Goal: Task Accomplishment & Management: Complete application form

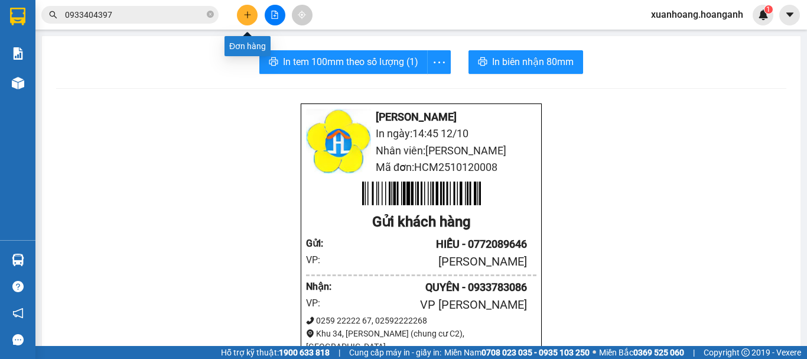
click at [245, 16] on icon "plus" at bounding box center [247, 15] width 8 height 8
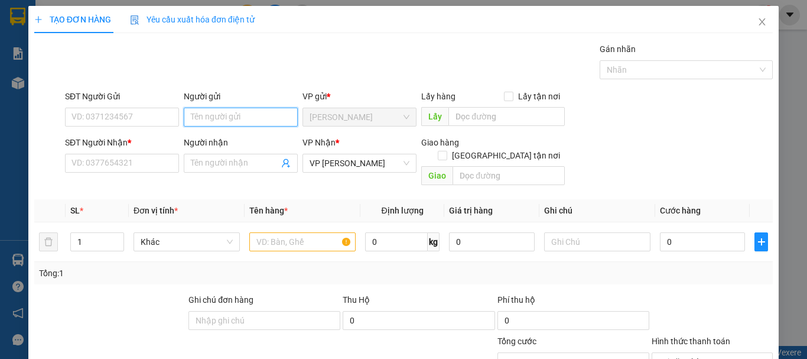
click at [212, 120] on input "Người gửi" at bounding box center [241, 117] width 114 height 19
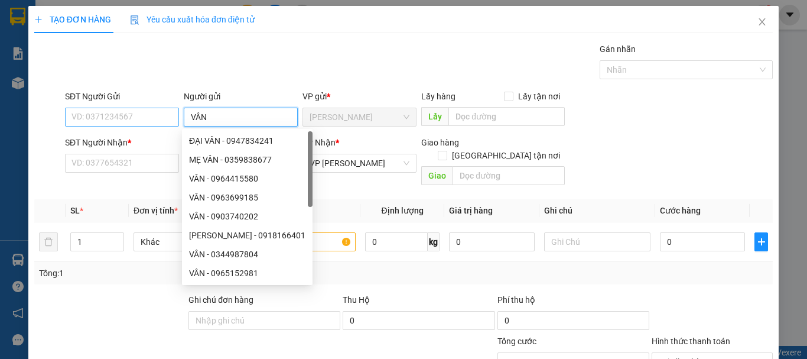
type input "VÂN"
click at [147, 122] on input "SĐT Người Gửi" at bounding box center [122, 117] width 114 height 19
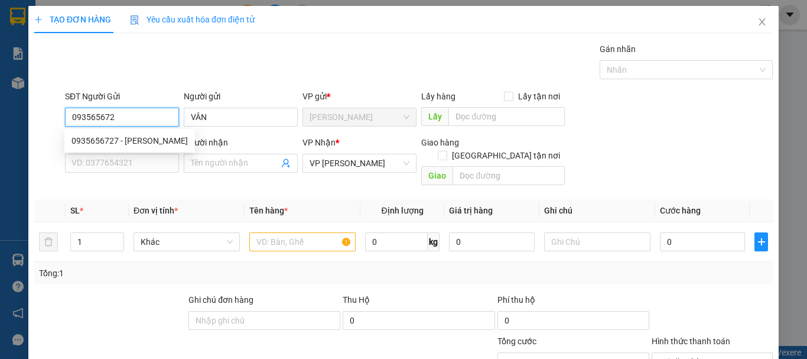
type input "0935656727"
click at [144, 138] on div "0935656727 - [PERSON_NAME]" at bounding box center [130, 140] width 116 height 13
type input "30.000"
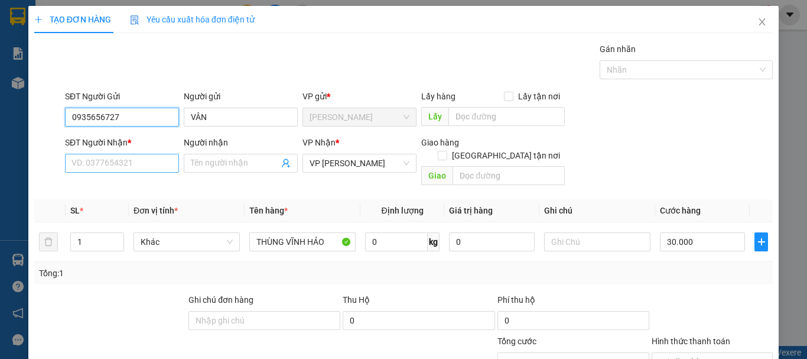
type input "0935656727"
click at [140, 169] on input "SĐT Người Nhận *" at bounding box center [122, 163] width 114 height 19
type input "0986078887"
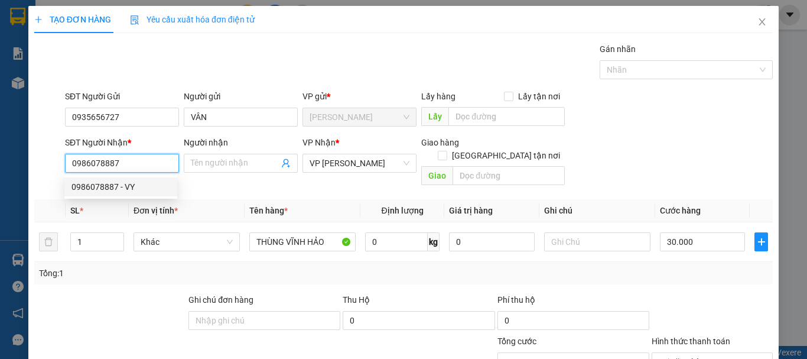
click at [152, 185] on div "0986078887 - VY" at bounding box center [121, 186] width 99 height 13
type input "VY"
type input "50.000"
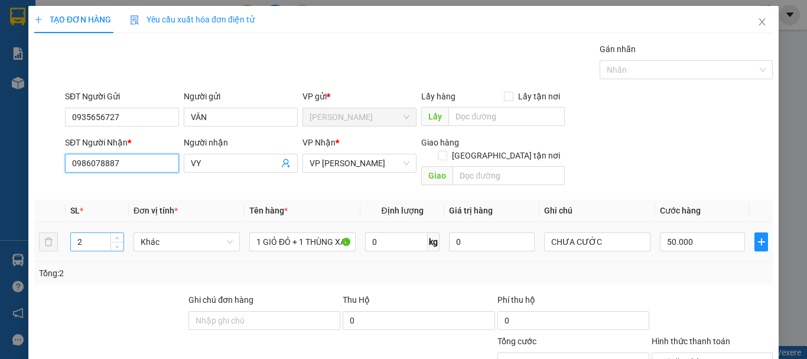
type input "0986078887"
drag, startPoint x: 95, startPoint y: 229, endPoint x: 58, endPoint y: 233, distance: 37.5
click at [58, 233] on tr "2 Khác 1 GIỎ ĐỎ + 1 THÙNG XANH 0 kg 0 CHƯA CƯỚC 50.000" at bounding box center [403, 242] width 739 height 40
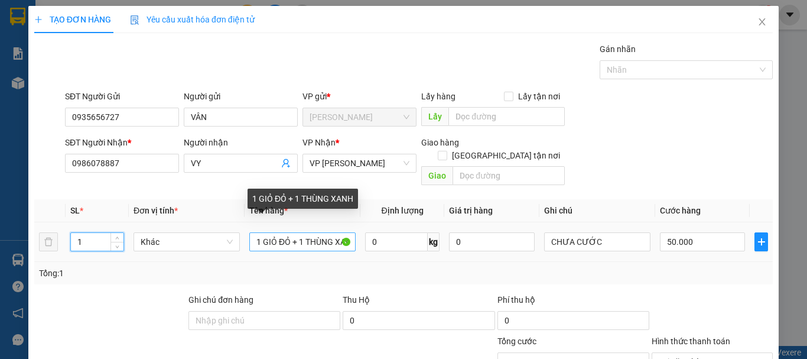
type input "1"
type input "0"
drag, startPoint x: 250, startPoint y: 232, endPoint x: 386, endPoint y: 241, distance: 136.8
click at [386, 241] on tr "1 Khác 1 GIỎ ĐỎ + 1 THÙNG XANH 0 kg 0 CHƯA CƯỚC 0" at bounding box center [403, 242] width 739 height 40
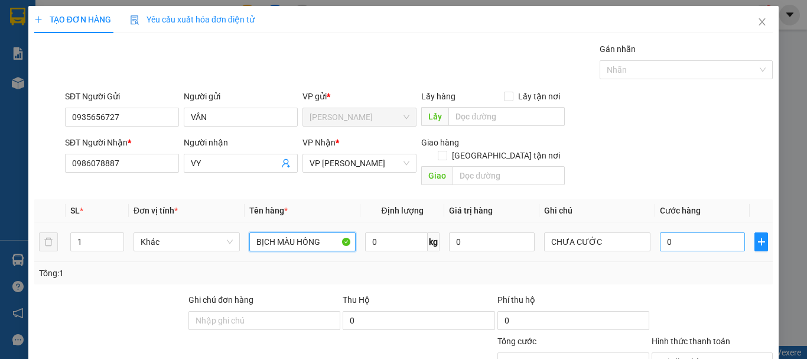
type input "BỊCH MÀU HỒNG"
click at [669, 232] on input "0" at bounding box center [702, 241] width 85 height 19
type input "3"
type input "30"
type input "300"
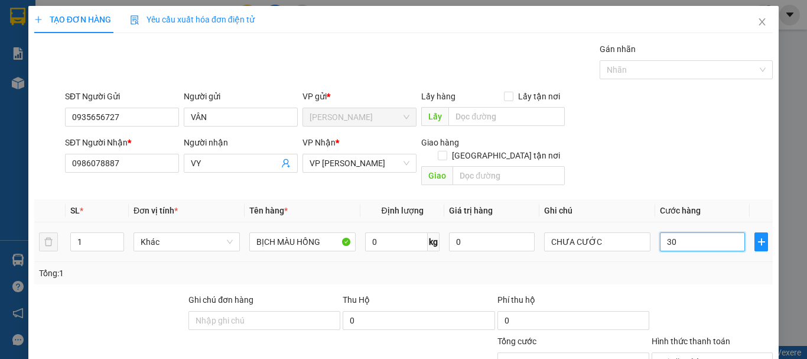
type input "300"
type input "3.000"
type input "30.000"
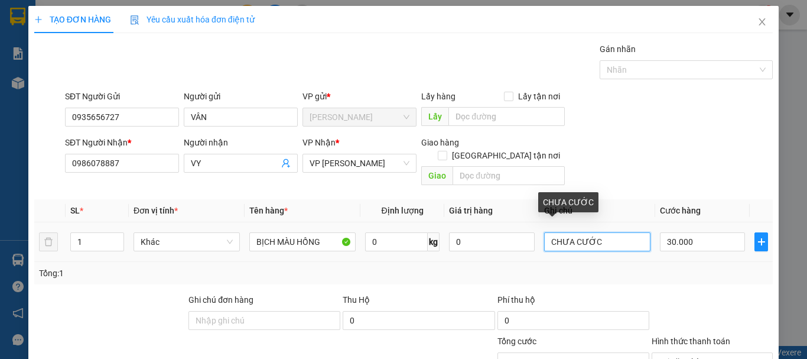
drag, startPoint x: 606, startPoint y: 235, endPoint x: 501, endPoint y: 239, distance: 105.2
click at [501, 239] on tr "1 Khác BỊCH MÀU HỒNG 0 kg 0 CHƯA CƯỚC 30.000" at bounding box center [403, 242] width 739 height 40
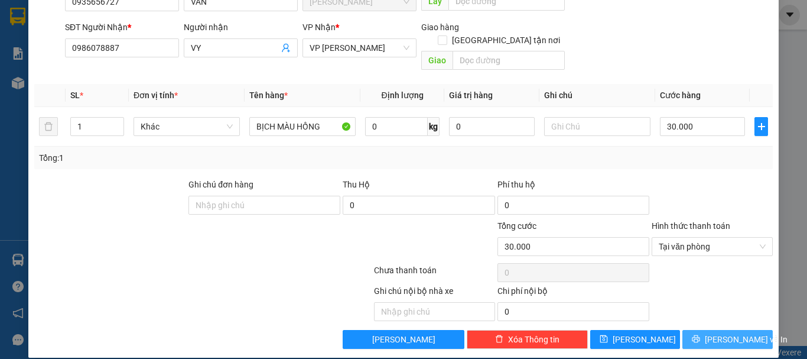
click at [736, 333] on span "[PERSON_NAME] và In" at bounding box center [746, 339] width 83 height 13
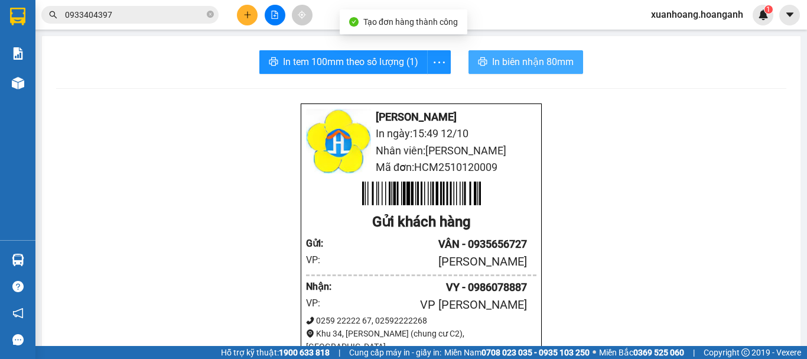
click at [541, 69] on span "In biên nhận 80mm" at bounding box center [533, 61] width 82 height 15
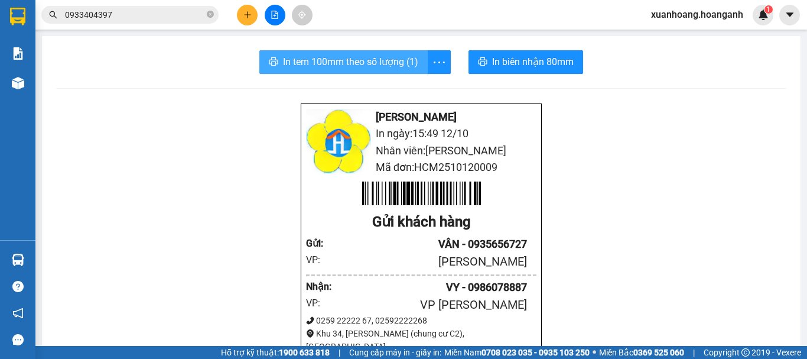
click at [387, 63] on span "In tem 100mm theo số lượng (1)" at bounding box center [350, 61] width 135 height 15
click at [129, 8] on span "0933404397" at bounding box center [129, 15] width 177 height 18
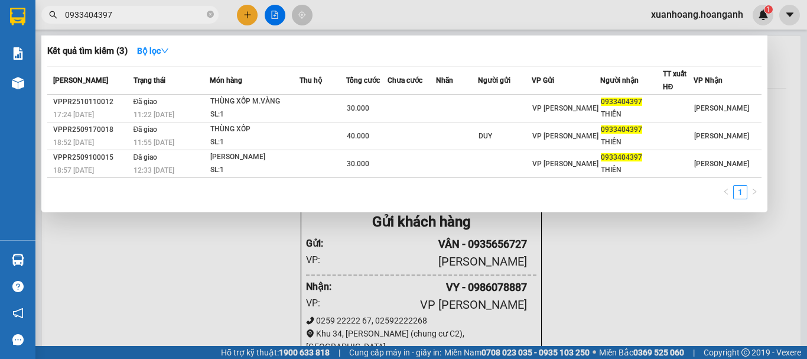
click at [130, 14] on input "0933404397" at bounding box center [134, 14] width 139 height 13
type input "0"
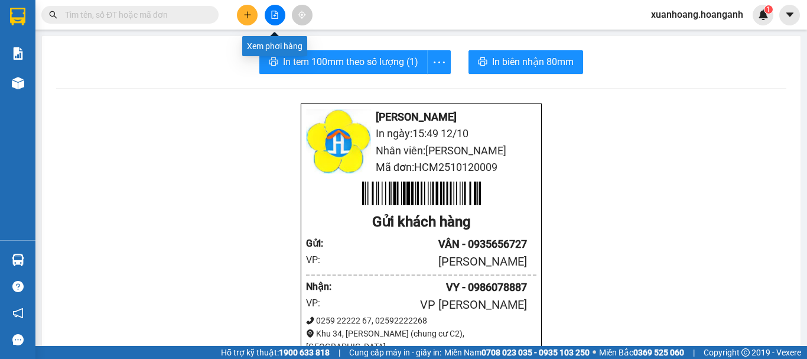
click at [271, 17] on icon "file-add" at bounding box center [275, 15] width 8 height 8
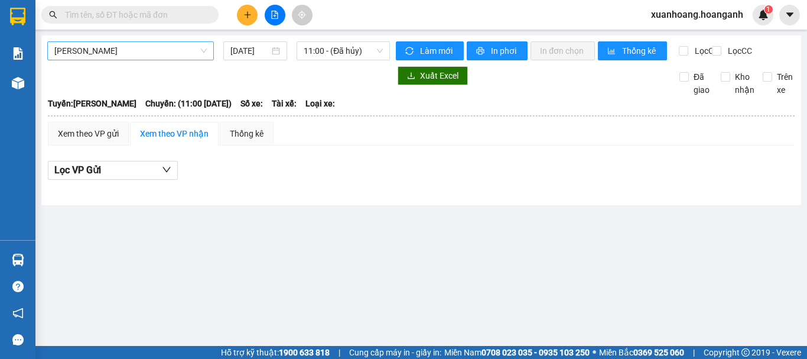
click at [153, 59] on span "[PERSON_NAME]" at bounding box center [130, 51] width 152 height 18
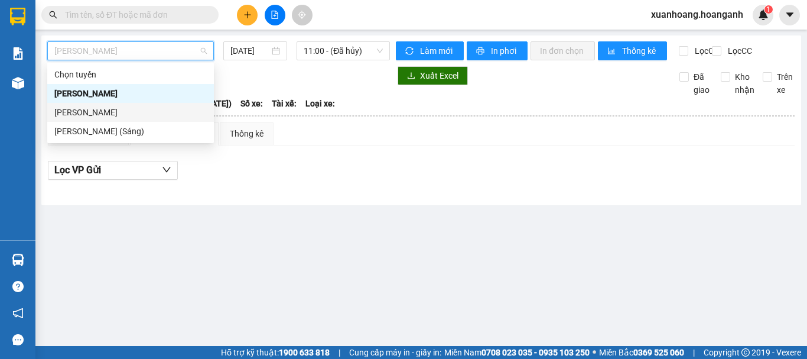
click at [138, 113] on div "[PERSON_NAME]" at bounding box center [130, 112] width 152 height 13
type input "[DATE]"
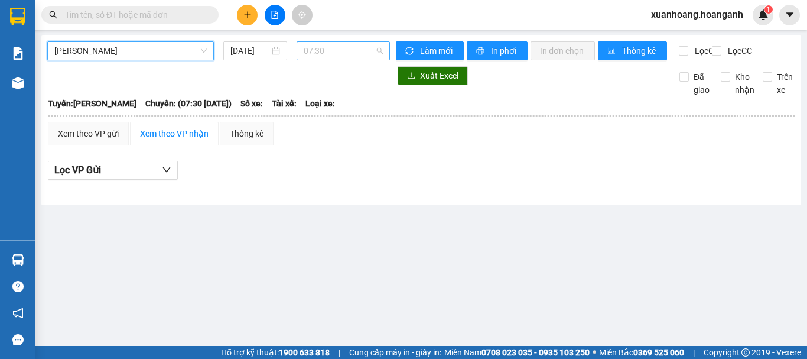
click at [321, 51] on span "07:30" at bounding box center [343, 51] width 79 height 18
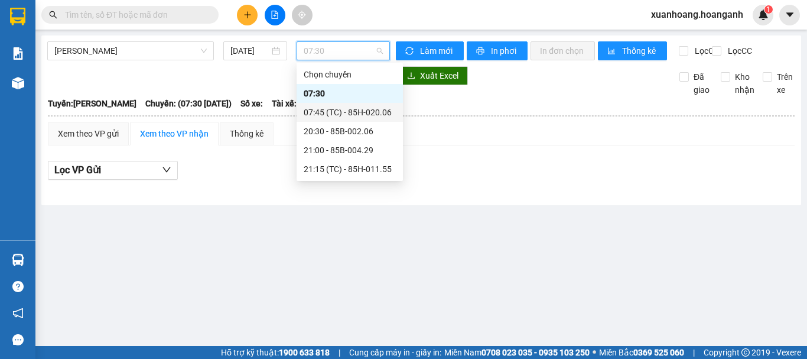
click at [328, 110] on div "07:45 (TC) - 85H-020.06" at bounding box center [350, 112] width 92 height 13
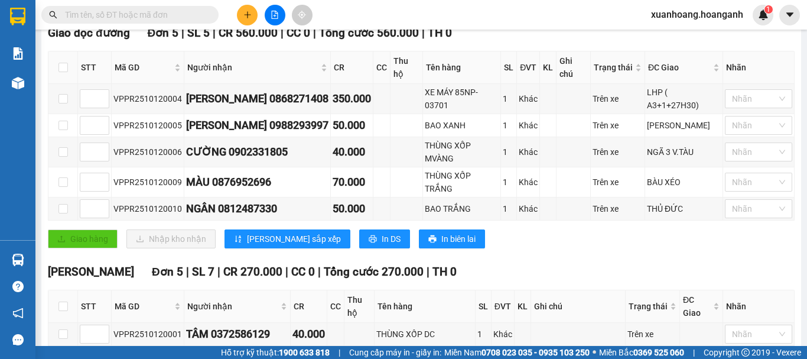
scroll to position [363, 0]
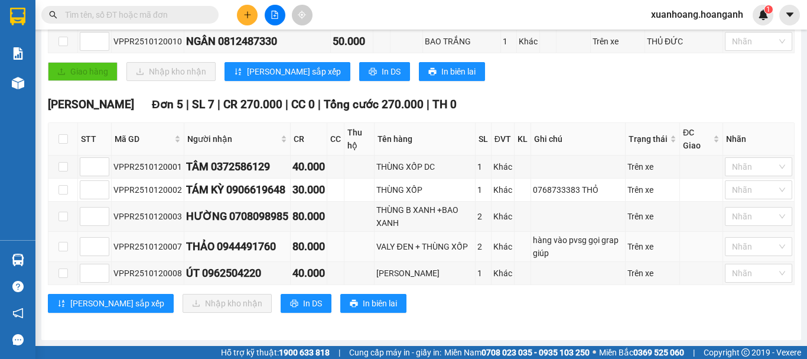
click at [174, 243] on div "VPPR2510120007" at bounding box center [147, 246] width 69 height 13
click at [690, 254] on td at bounding box center [701, 247] width 43 height 30
click at [675, 317] on div "[PERSON_NAME][GEOGRAPHIC_DATA] 5 | SL 7 | CR 270.000 | CC 0 | Tổng cước 270.000…" at bounding box center [421, 209] width 747 height 226
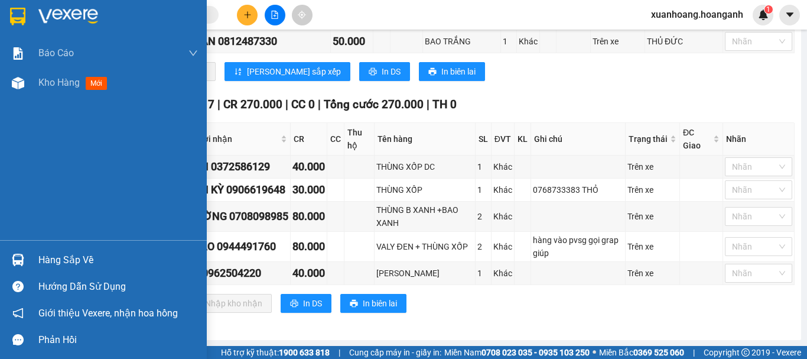
click at [25, 18] on img at bounding box center [17, 17] width 15 height 18
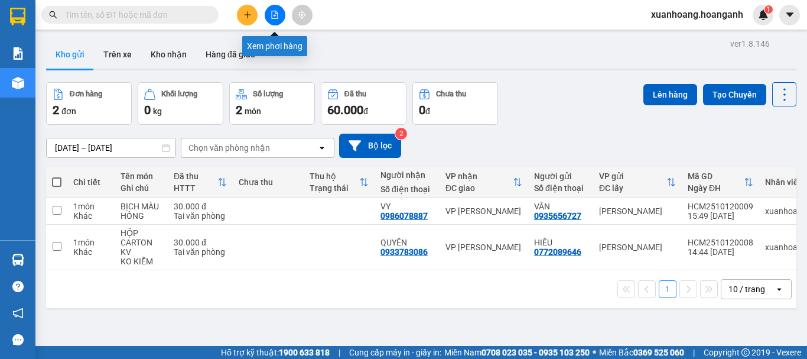
click at [271, 17] on icon "file-add" at bounding box center [275, 15] width 8 height 8
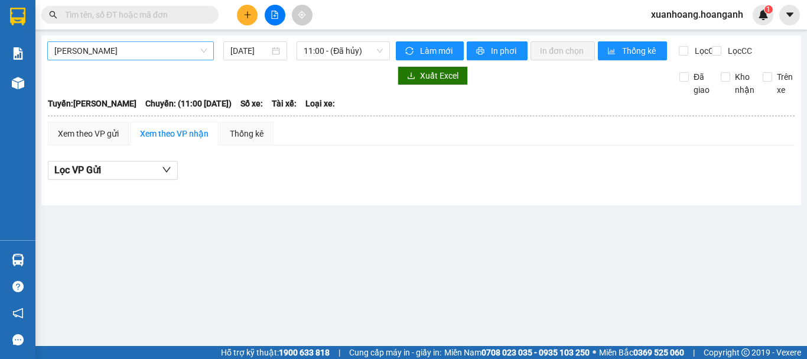
click at [99, 51] on span "[PERSON_NAME]" at bounding box center [130, 51] width 152 height 18
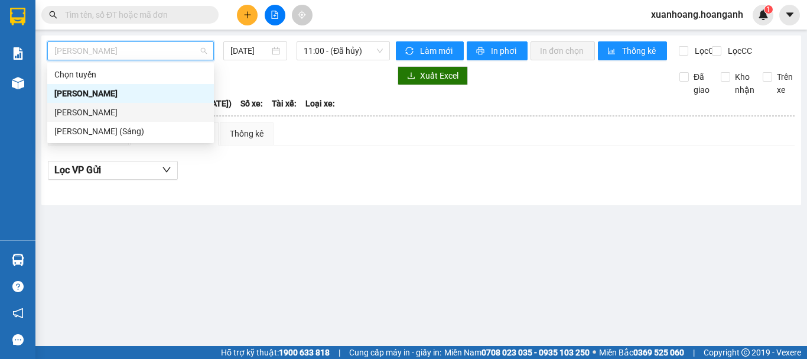
click at [95, 109] on div "[PERSON_NAME]" at bounding box center [130, 112] width 152 height 13
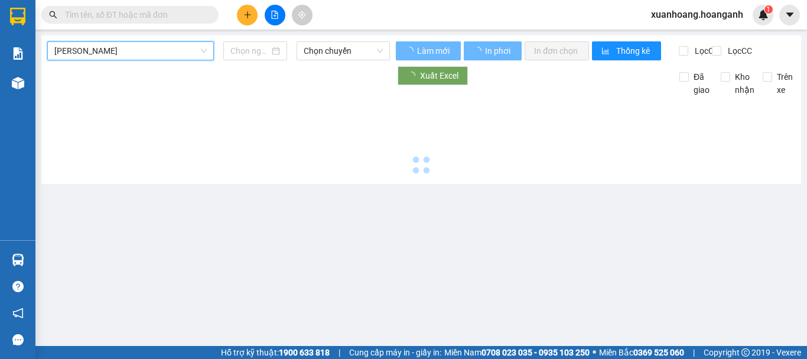
type input "[DATE]"
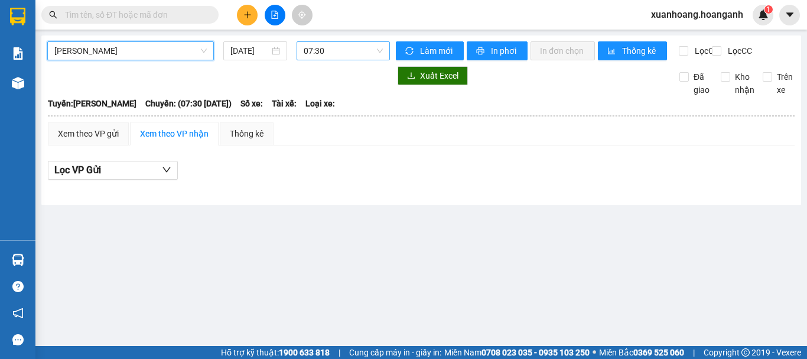
click at [313, 51] on span "07:30" at bounding box center [343, 51] width 79 height 18
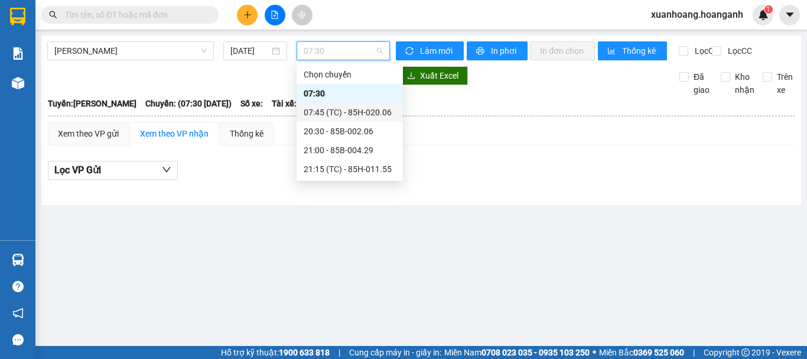
click at [333, 115] on div "07:45 (TC) - 85H-020.06" at bounding box center [350, 112] width 92 height 13
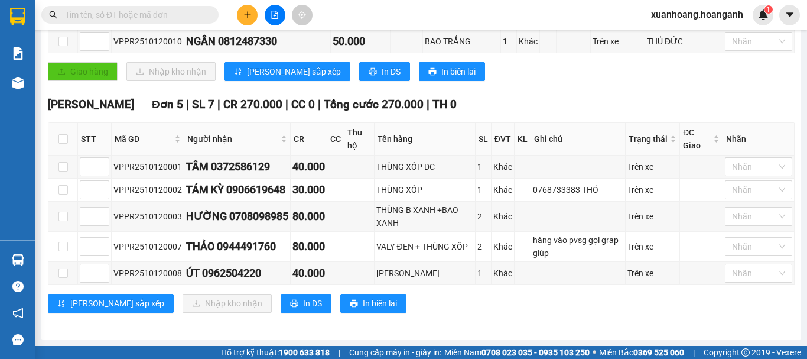
scroll to position [363, 0]
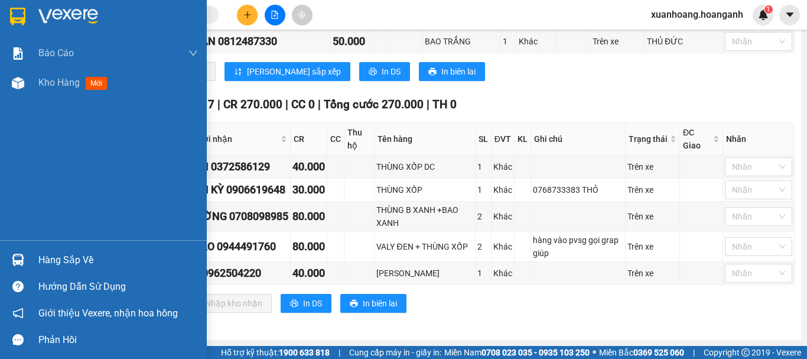
click at [11, 18] on img at bounding box center [17, 17] width 15 height 18
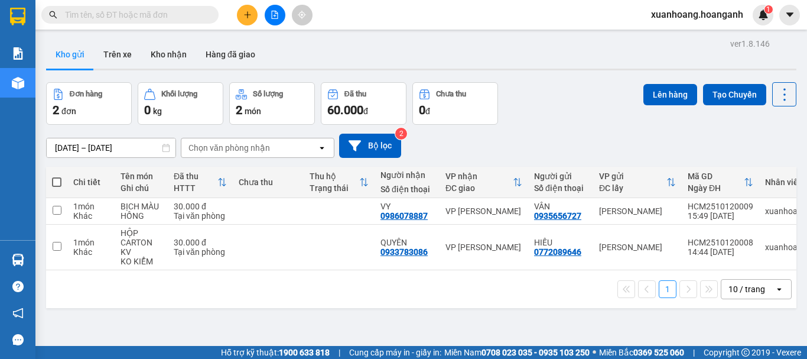
scroll to position [54, 0]
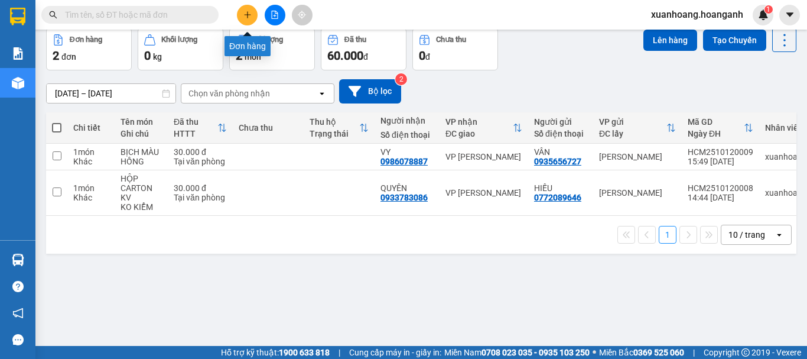
click at [251, 15] on icon "plus" at bounding box center [247, 15] width 8 height 8
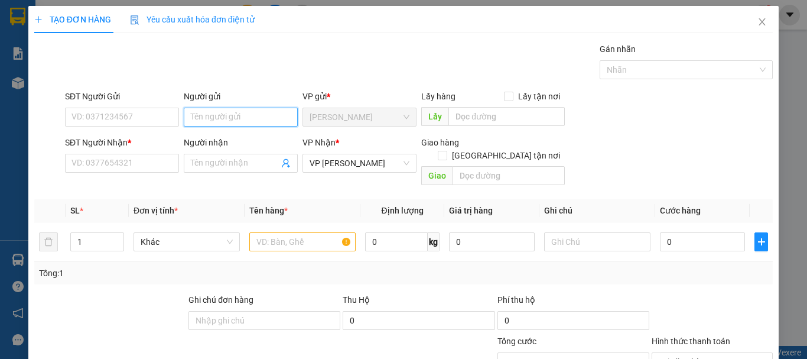
click at [225, 122] on input "Người gửi" at bounding box center [241, 117] width 114 height 19
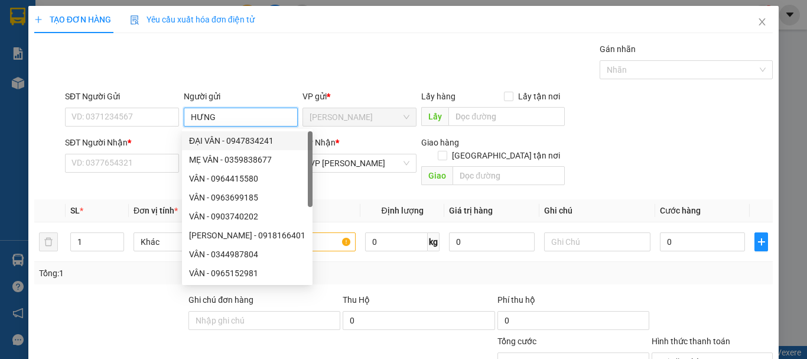
type input "HƯNG"
click at [142, 141] on div "SĐT Người Nhận *" at bounding box center [122, 142] width 114 height 13
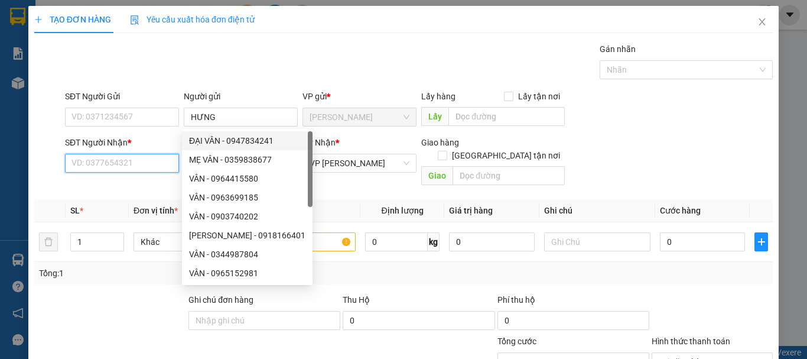
click at [142, 154] on input "SĐT Người Nhận *" at bounding box center [122, 163] width 114 height 19
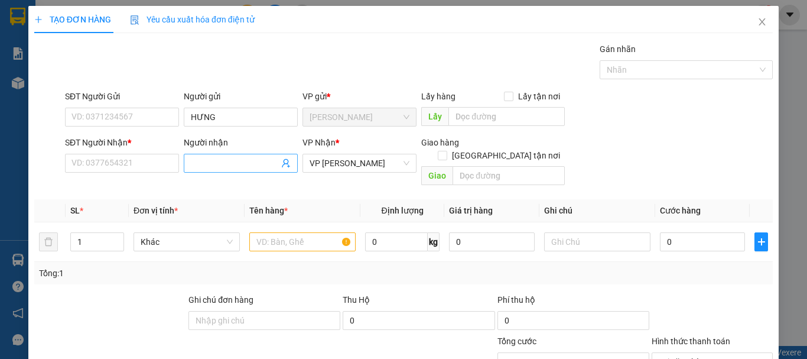
click at [197, 165] on input "Người nhận" at bounding box center [235, 163] width 88 height 13
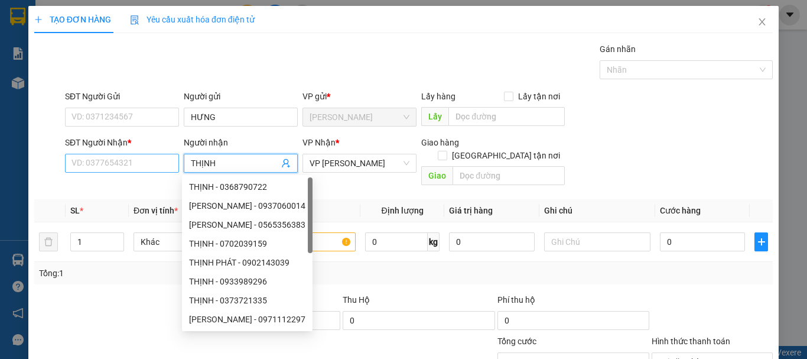
type input "THỊNH"
click at [157, 164] on input "SĐT Người Nhận *" at bounding box center [122, 163] width 114 height 19
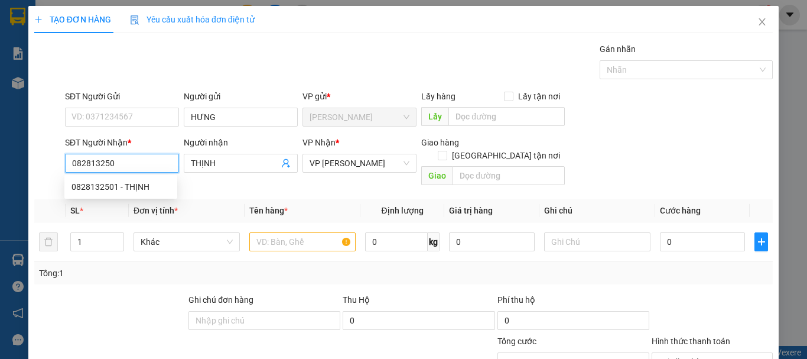
type input "0828132501"
click at [134, 188] on div "0828132501 - THỊNH" at bounding box center [121, 186] width 99 height 13
type input "30.000"
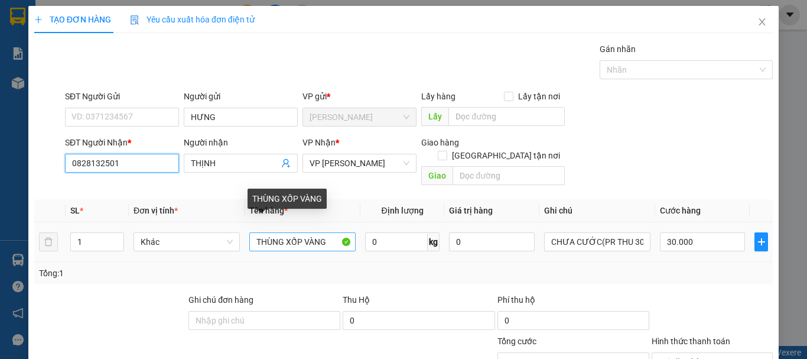
type input "0828132501"
drag, startPoint x: 333, startPoint y: 232, endPoint x: 203, endPoint y: 246, distance: 130.2
click at [203, 246] on tr "1 Khác THÙNG XỐP VÀNG 0 kg 0 CHƯA CƯỚC(PR THU 30) 30.000" at bounding box center [403, 242] width 739 height 40
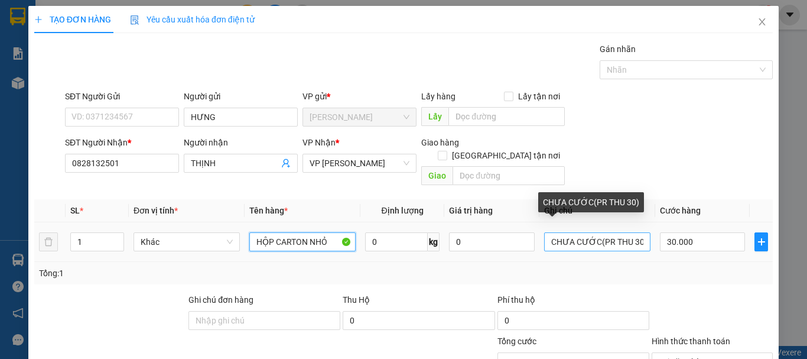
type input "HỘP CARTON NHỎ"
drag, startPoint x: 632, startPoint y: 229, endPoint x: 623, endPoint y: 229, distance: 8.9
click at [623, 232] on input "CHƯA CƯỚC(PR THU 30)" at bounding box center [597, 241] width 106 height 19
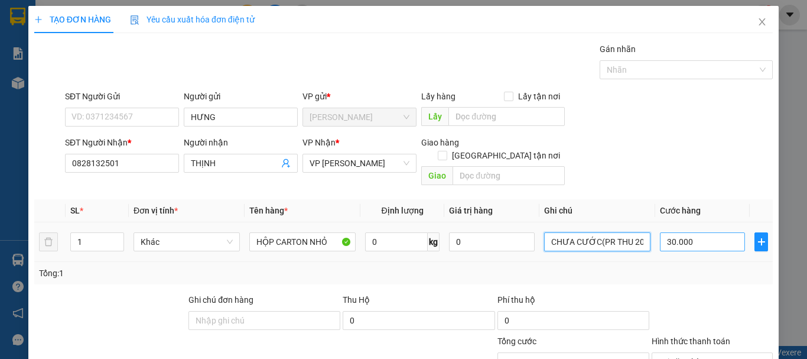
type input "CHƯA CƯỚC(PR THU 20)"
click at [706, 235] on input "30.000" at bounding box center [702, 241] width 85 height 19
type input "0"
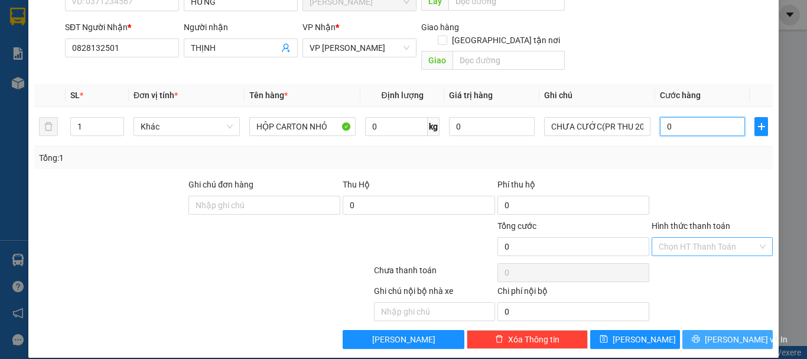
type input "0"
click at [742, 333] on span "[PERSON_NAME] và In" at bounding box center [746, 339] width 83 height 13
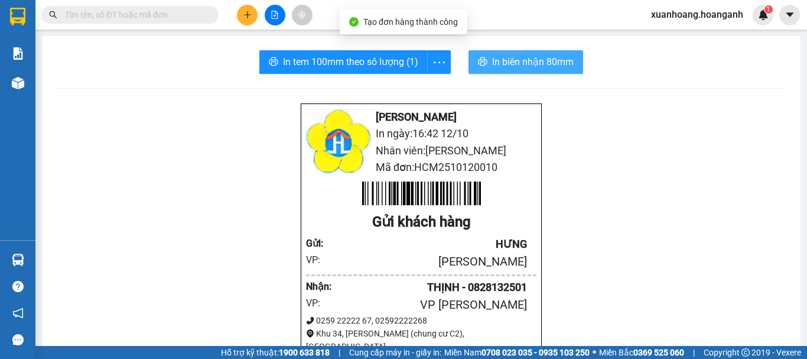
click at [537, 61] on span "In biên nhận 80mm" at bounding box center [533, 61] width 82 height 15
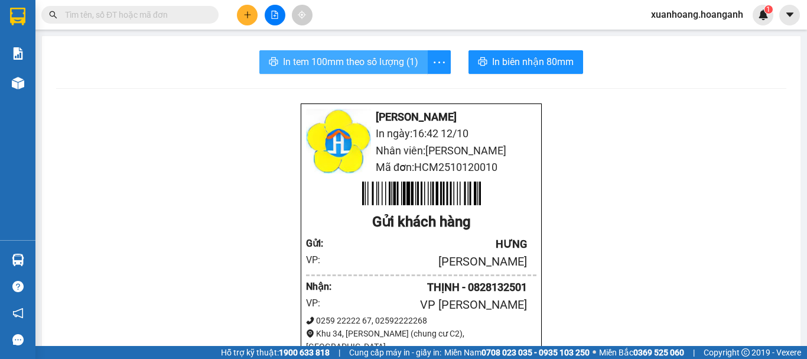
click at [407, 67] on span "In tem 100mm theo số lượng (1)" at bounding box center [350, 61] width 135 height 15
click at [236, 15] on div at bounding box center [274, 15] width 89 height 21
click at [237, 15] on button at bounding box center [247, 15] width 21 height 21
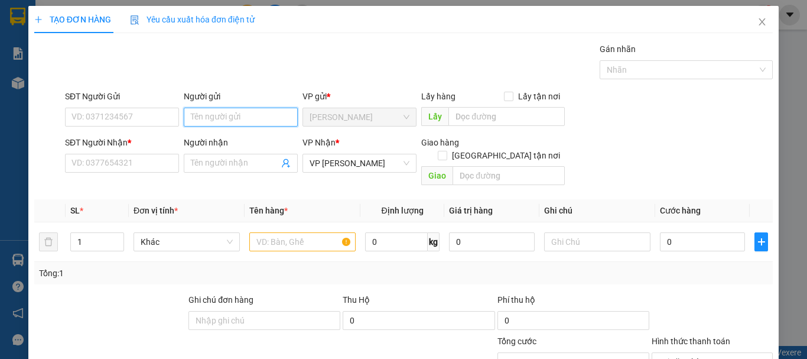
click at [199, 124] on input "Người gửi" at bounding box center [241, 117] width 114 height 19
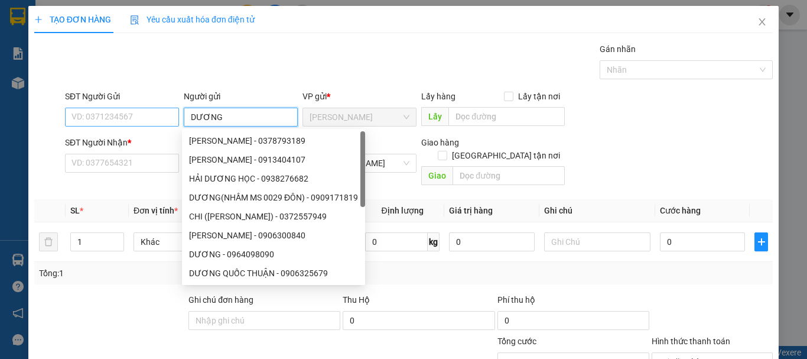
type input "DƯƠNG"
click at [138, 122] on input "SĐT Người Gửi" at bounding box center [122, 117] width 114 height 19
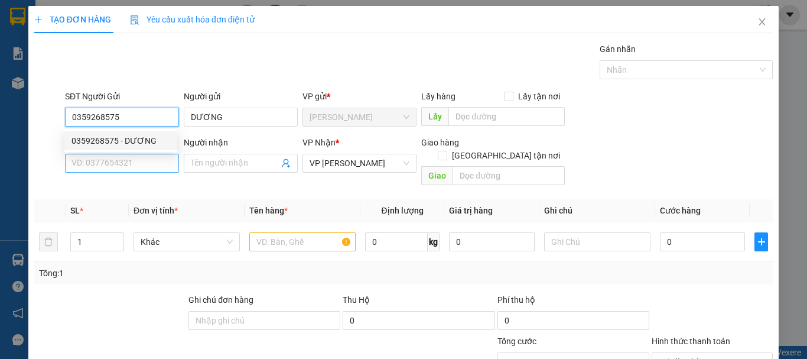
type input "0359268575"
click at [137, 158] on input "SĐT Người Nhận *" at bounding box center [122, 163] width 114 height 19
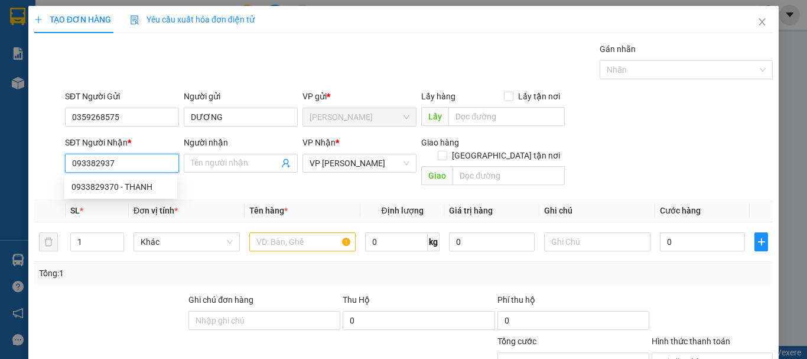
type input "0933829370"
click at [115, 190] on div "0933829370 - THANH" at bounding box center [121, 186] width 99 height 13
type input "THANH"
type input "DL NHÂN LƯỢNG"
type input "30.000"
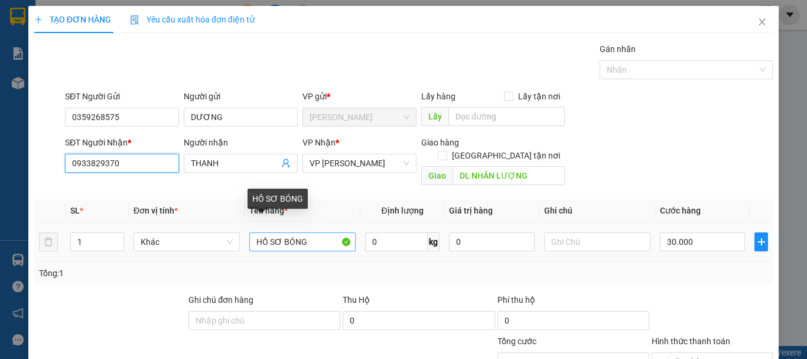
type input "0933829370"
drag, startPoint x: 327, startPoint y: 229, endPoint x: 223, endPoint y: 233, distance: 104.1
click at [225, 233] on tr "1 Khác HỒ SƠ BÓNG 0 kg 0 30.000" at bounding box center [403, 242] width 739 height 40
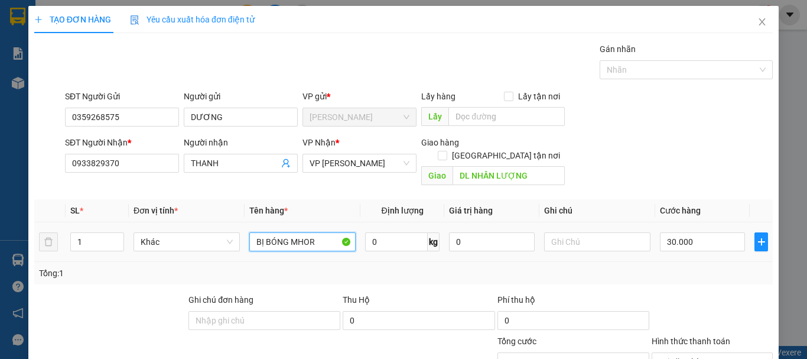
scroll to position [115, 0]
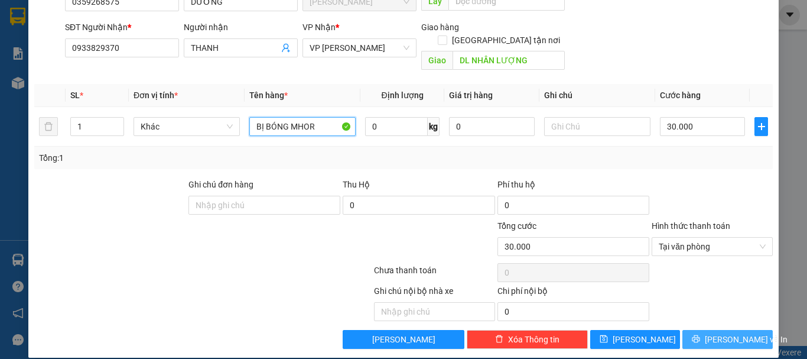
type input "BỊ BÓNG MHOR"
click at [719, 333] on span "[PERSON_NAME] và In" at bounding box center [746, 339] width 83 height 13
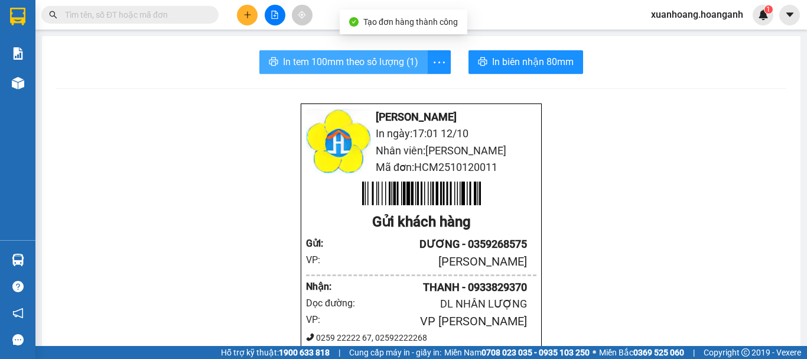
click at [379, 64] on span "In tem 100mm theo số lượng (1)" at bounding box center [350, 61] width 135 height 15
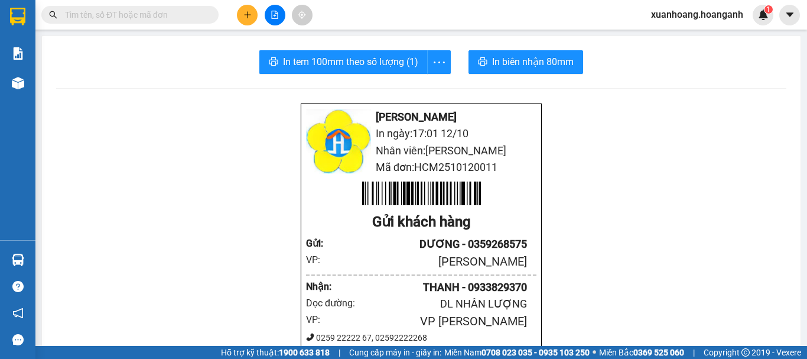
scroll to position [59, 0]
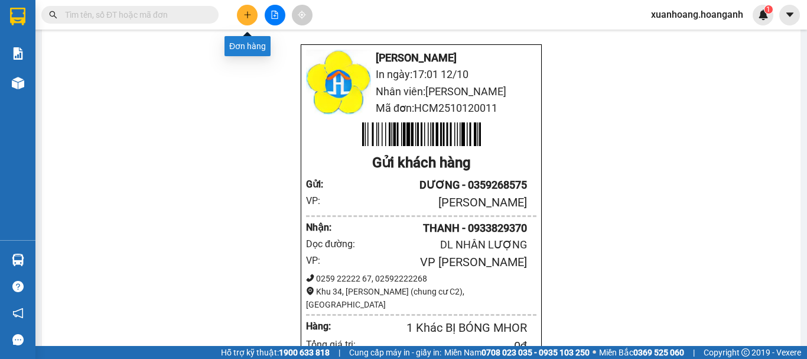
click at [248, 20] on button at bounding box center [247, 15] width 21 height 21
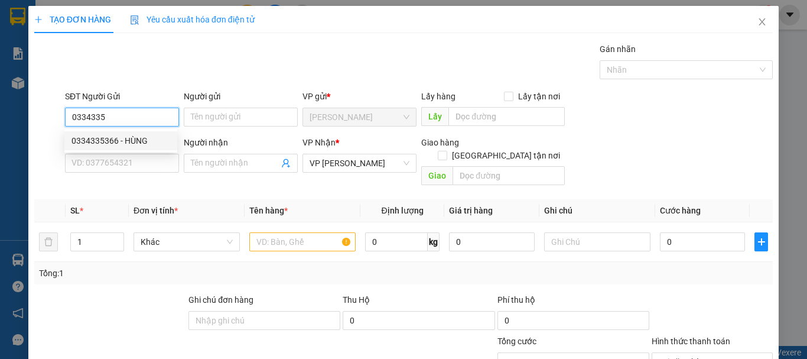
click at [160, 137] on div "0334335366 - HÙNG" at bounding box center [121, 140] width 99 height 13
type input "0334335366"
type input "HÙNG"
type input "50.000"
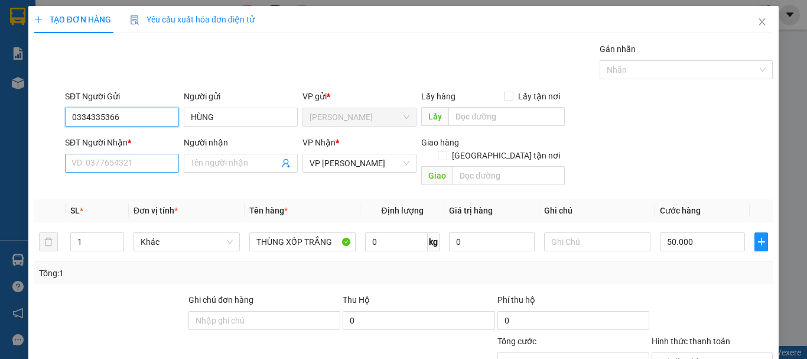
type input "0334335366"
click at [150, 167] on input "SĐT Người Nhận *" at bounding box center [122, 163] width 114 height 19
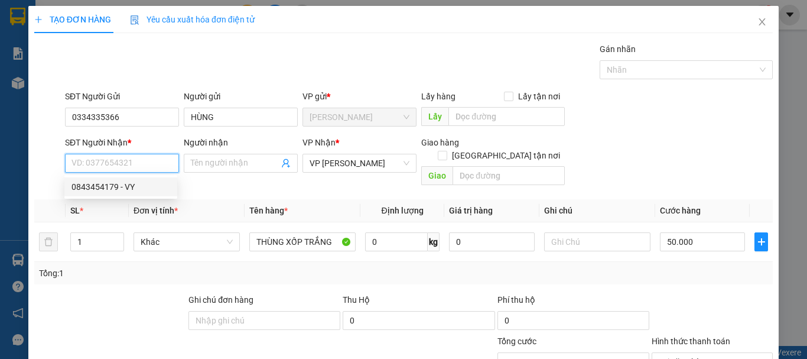
click at [146, 186] on div "0843454179 - VY" at bounding box center [121, 186] width 99 height 13
type input "0843454179"
type input "VY"
type input "DL NHÂN LƯỢNG"
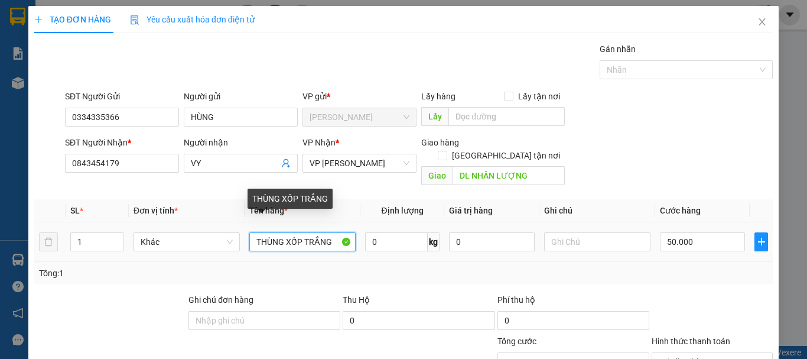
drag, startPoint x: 334, startPoint y: 230, endPoint x: 303, endPoint y: 236, distance: 31.3
click at [303, 236] on input "THÙNG XỐP TRẮNG" at bounding box center [302, 241] width 106 height 19
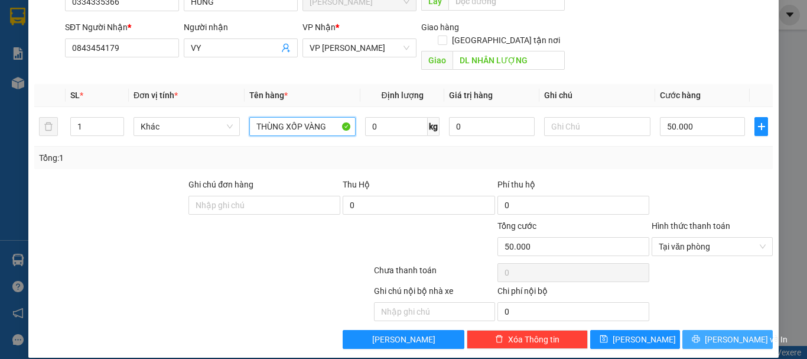
type input "THÙNG XỐP VÀNG"
click at [723, 333] on span "[PERSON_NAME] và In" at bounding box center [746, 339] width 83 height 13
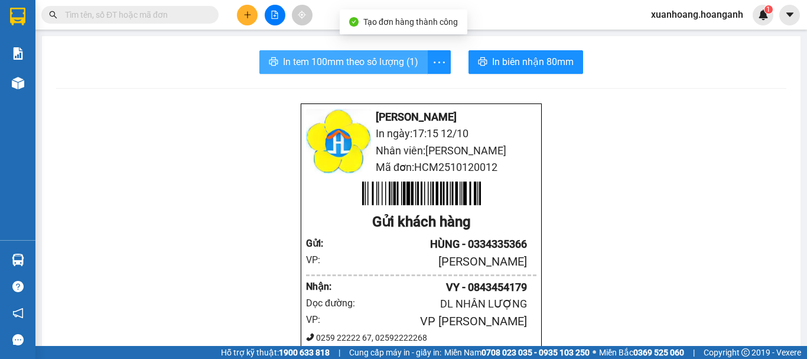
click at [368, 59] on span "In tem 100mm theo số lượng (1)" at bounding box center [350, 61] width 135 height 15
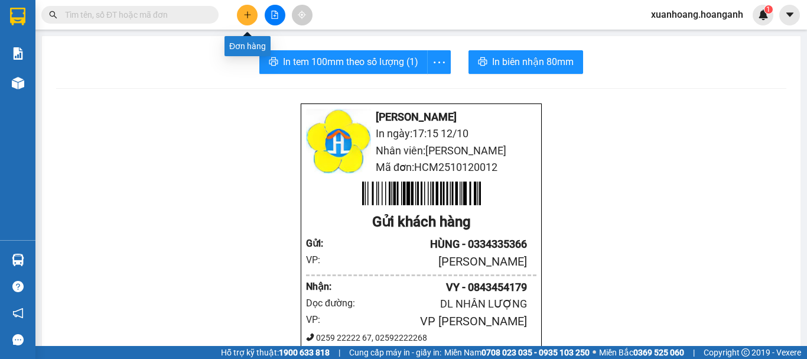
click at [251, 12] on icon "plus" at bounding box center [247, 15] width 8 height 8
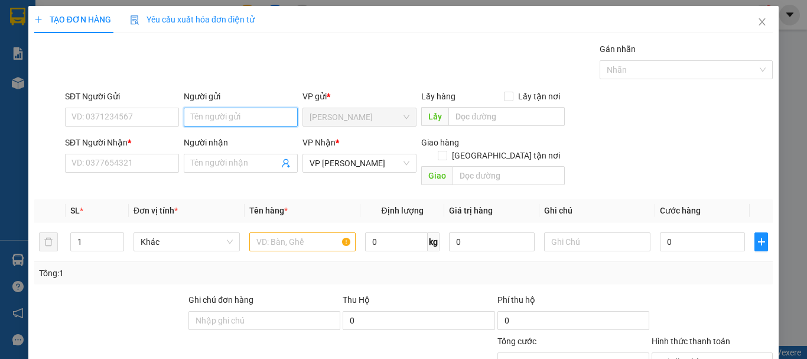
click at [233, 122] on input "Người gửi" at bounding box center [241, 117] width 114 height 19
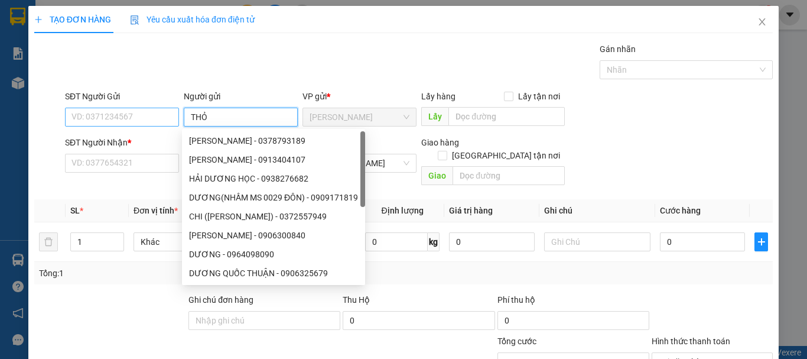
type input "THỎ"
click at [154, 118] on input "SĐT Người Gửi" at bounding box center [122, 117] width 114 height 19
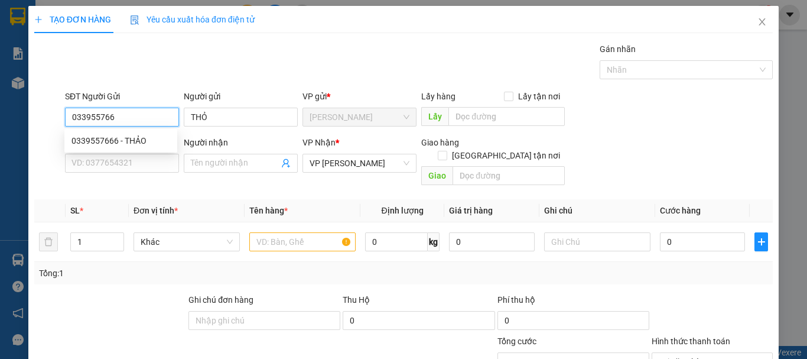
type input "0339557666"
click at [154, 144] on div "0339557666 - THẢO" at bounding box center [121, 140] width 99 height 13
type input "THẢO"
type input "40.000"
type input "0339557666"
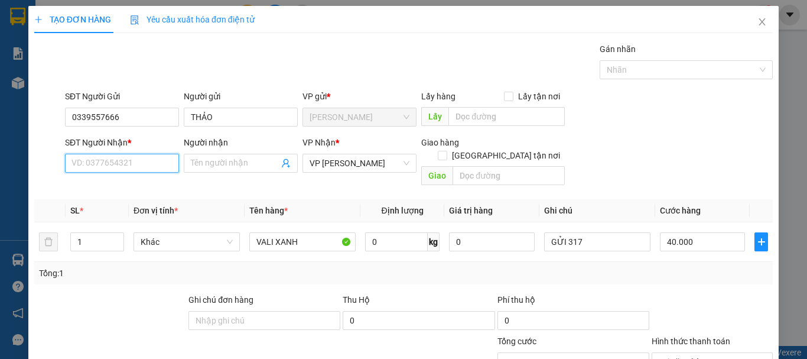
click at [144, 161] on input "SĐT Người Nhận *" at bounding box center [122, 163] width 114 height 19
click at [122, 205] on div "0973537531 - TRUNG" at bounding box center [121, 205] width 99 height 13
type input "0973537531"
type input "TRUNG"
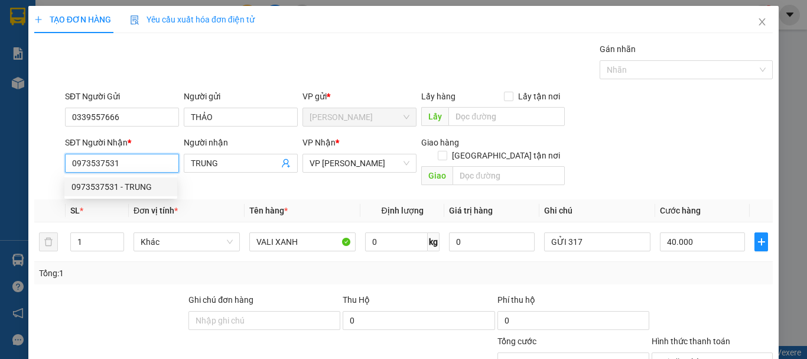
type input "30.000"
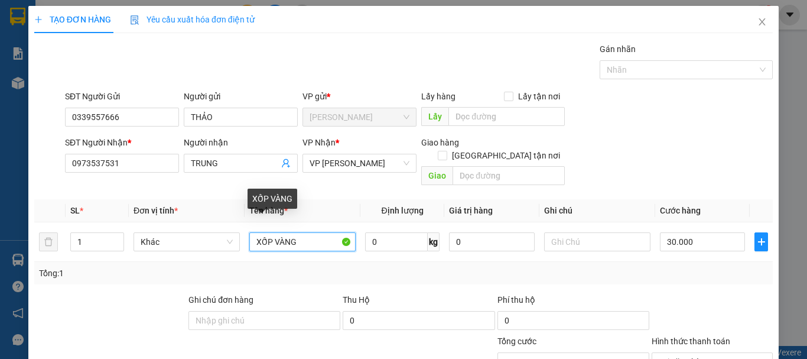
drag, startPoint x: 306, startPoint y: 232, endPoint x: 154, endPoint y: 254, distance: 152.9
click at [154, 254] on div "SL * Đơn vị tính * Tên hàng * Định lượng Giá trị hàng Ghi chú Cước hàng 1 Khác …" at bounding box center [403, 241] width 739 height 85
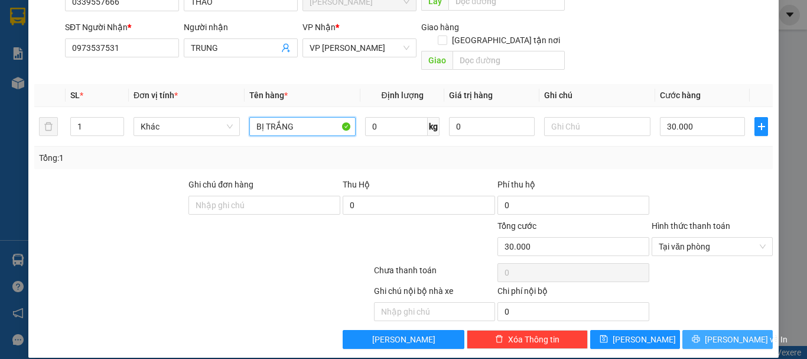
type input "BỊ TRẮNG"
click at [727, 333] on span "[PERSON_NAME] và In" at bounding box center [746, 339] width 83 height 13
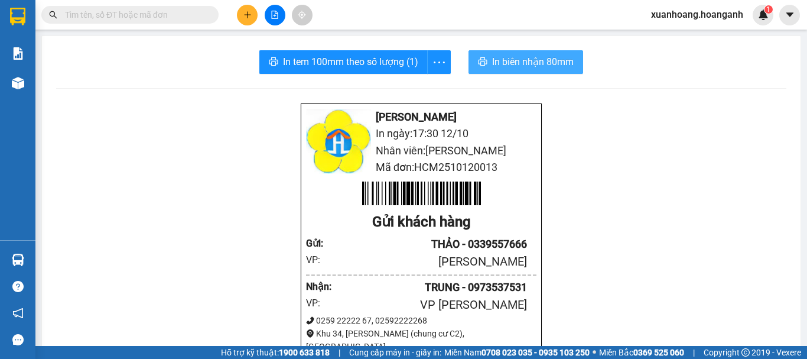
click at [550, 70] on button "In biên nhận 80mm" at bounding box center [526, 62] width 115 height 24
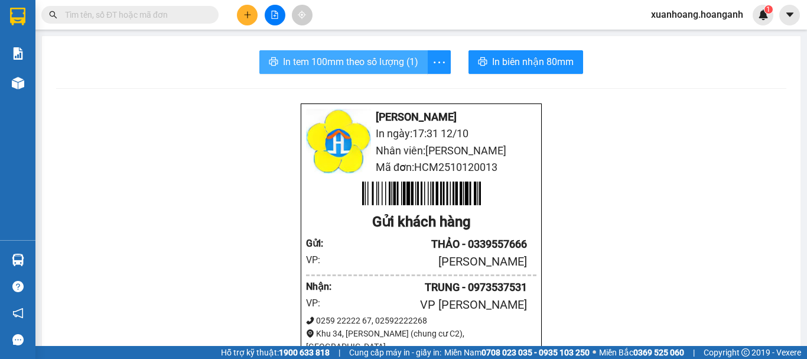
click at [366, 66] on span "In tem 100mm theo số lượng (1)" at bounding box center [350, 61] width 135 height 15
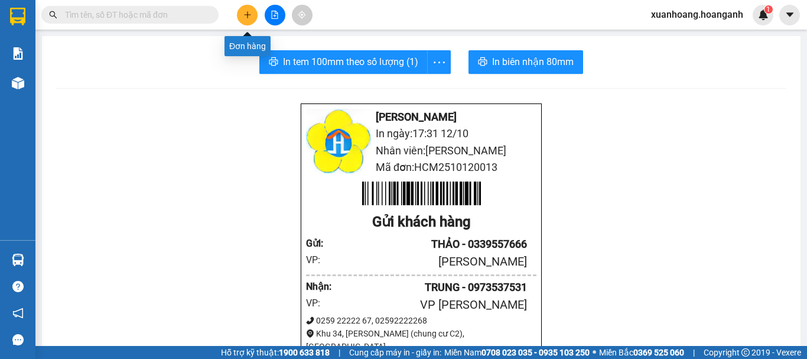
click at [250, 22] on button at bounding box center [247, 15] width 21 height 21
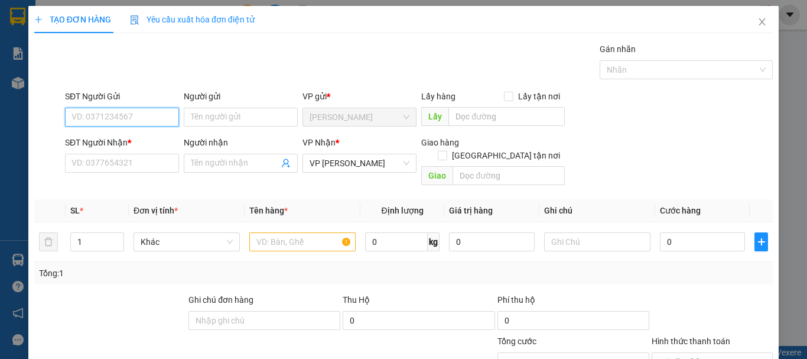
click at [132, 115] on input "SĐT Người Gửi" at bounding box center [122, 117] width 114 height 19
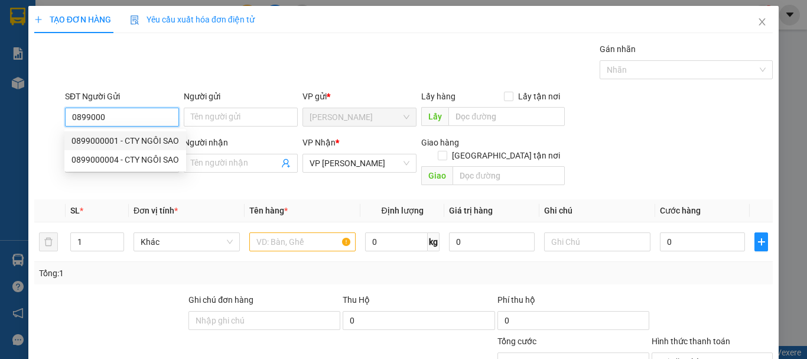
click at [132, 145] on div "0899000001 - CTY NGÔI SAO" at bounding box center [126, 140] width 108 height 13
type input "0899000001"
type input "CTY NGÔI SAO"
type input "40.000"
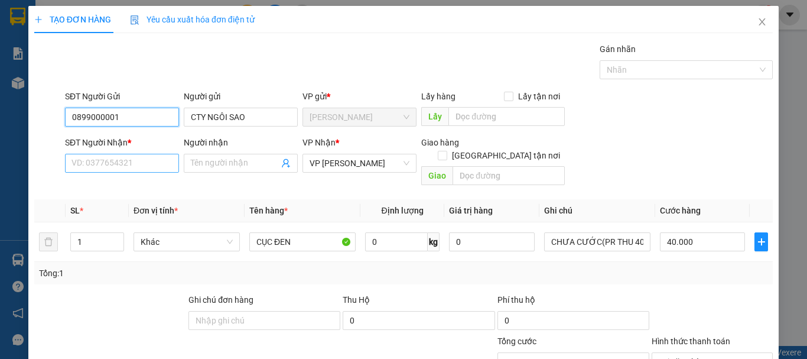
type input "0899000001"
click at [129, 160] on input "SĐT Người Nhận *" at bounding box center [122, 163] width 114 height 19
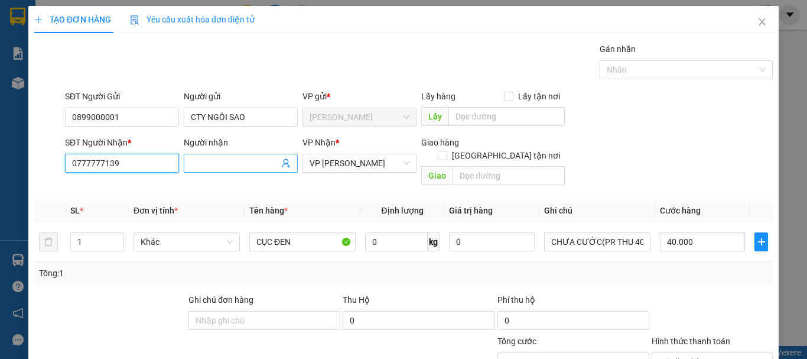
type input "0777777139"
click at [226, 166] on input "Người nhận" at bounding box center [235, 163] width 88 height 13
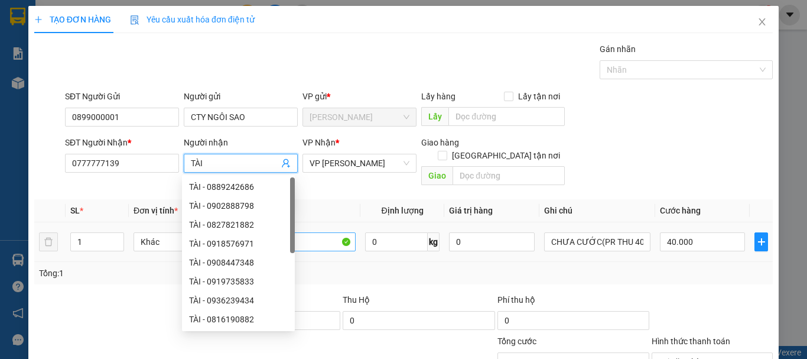
type input "TÀI"
click at [309, 232] on input "CỤC ĐEN" at bounding box center [302, 241] width 106 height 19
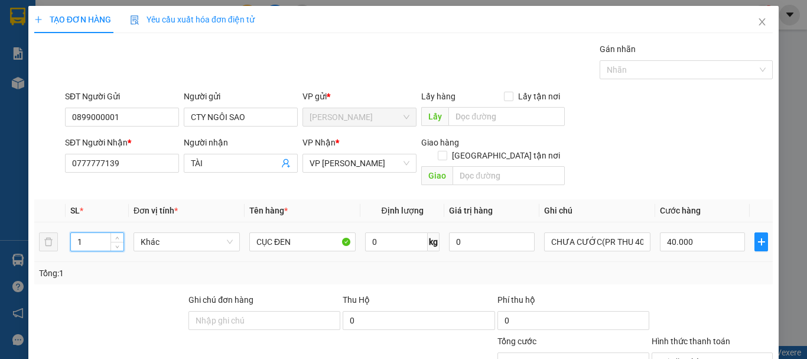
drag, startPoint x: 92, startPoint y: 232, endPoint x: 52, endPoint y: 246, distance: 42.6
click at [52, 246] on tr "1 Khác CỤC ĐEN 0 kg 0 CHƯA CƯỚC(PR THU 40) 40.000" at bounding box center [403, 242] width 739 height 40
type input "2"
click at [309, 232] on input "CỤC ĐEN" at bounding box center [302, 241] width 106 height 19
type input "0"
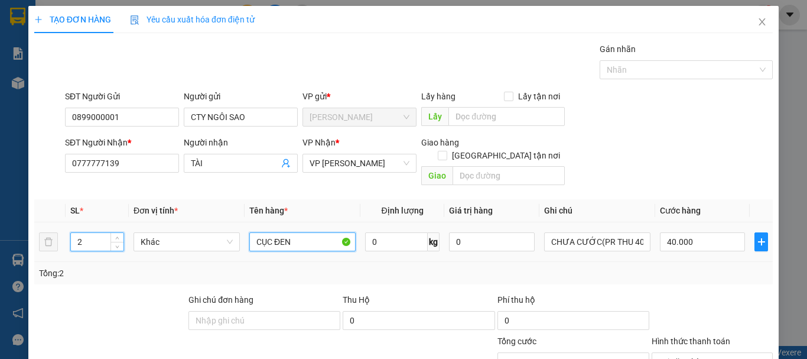
type input "0"
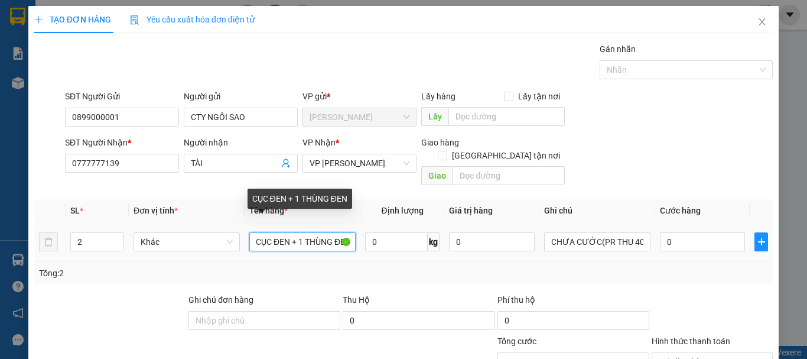
scroll to position [0, 7]
click at [255, 232] on input "CỤC ĐEN + 1 THÙNG ĐEN" at bounding box center [302, 241] width 106 height 19
click at [251, 232] on input "1 CỤC ĐEN + 1 THÙNG ĐEN" at bounding box center [302, 241] width 106 height 19
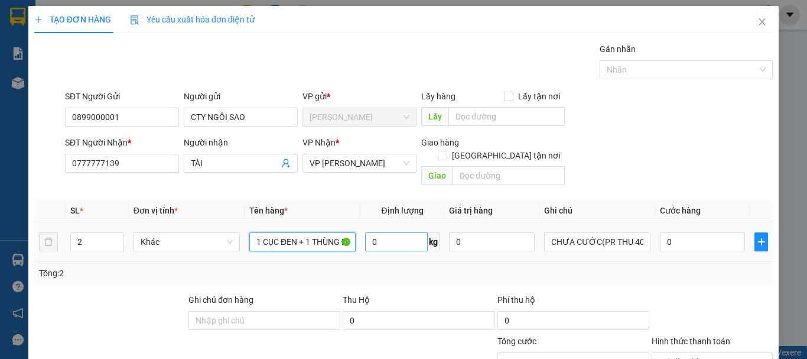
scroll to position [115, 0]
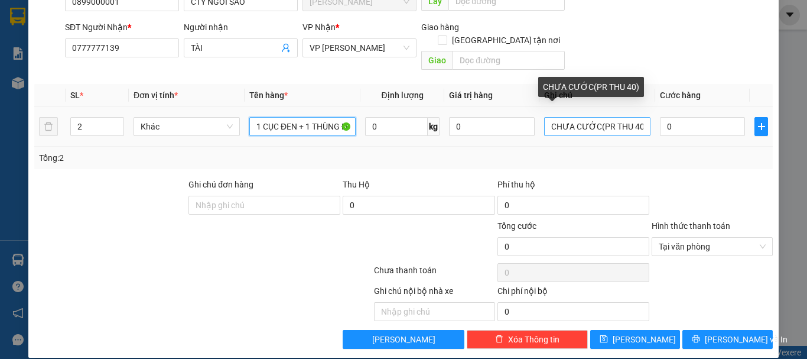
type input "1 CỤC ĐEN + 1 THÙNG ĐEN"
drag, startPoint x: 633, startPoint y: 116, endPoint x: 625, endPoint y: 118, distance: 7.9
click at [625, 118] on input "CHƯA CƯỚC(PR THU 40)" at bounding box center [597, 126] width 106 height 19
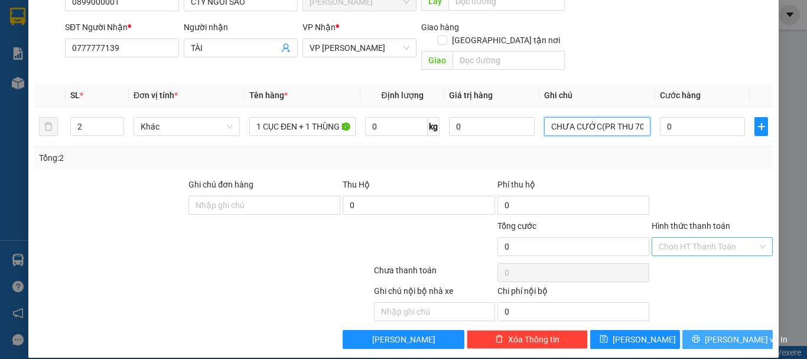
type input "CHƯA CƯỚC(PR THU 70)"
click at [743, 333] on span "[PERSON_NAME] và In" at bounding box center [746, 339] width 83 height 13
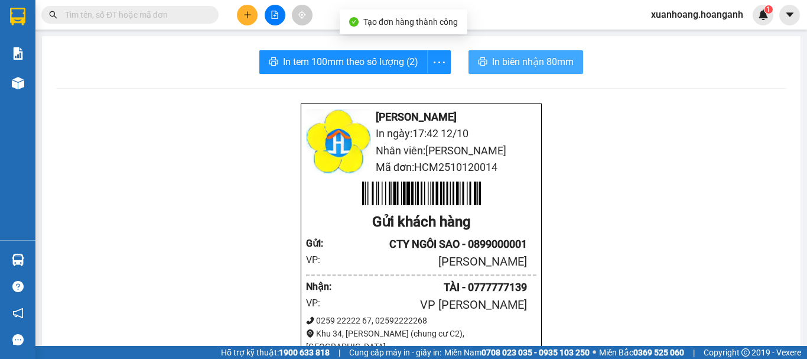
click at [544, 67] on span "In biên nhận 80mm" at bounding box center [533, 61] width 82 height 15
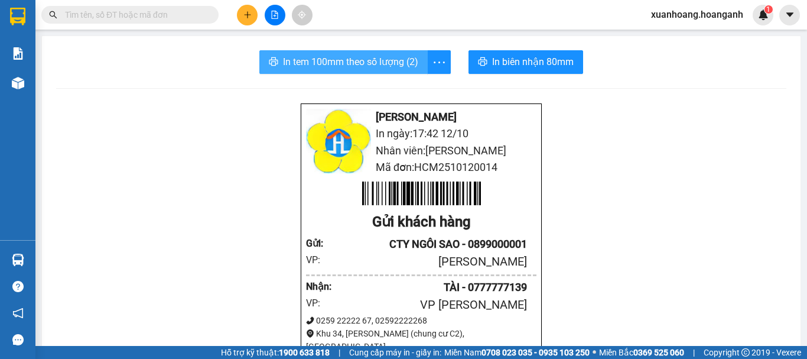
click at [380, 64] on span "In tem 100mm theo số lượng (2)" at bounding box center [350, 61] width 135 height 15
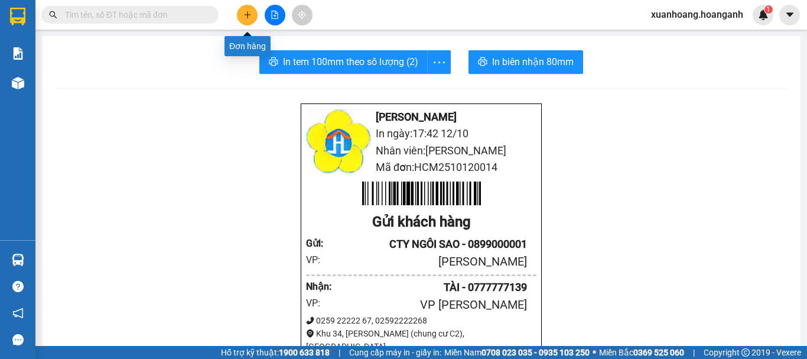
click at [248, 19] on button at bounding box center [247, 15] width 21 height 21
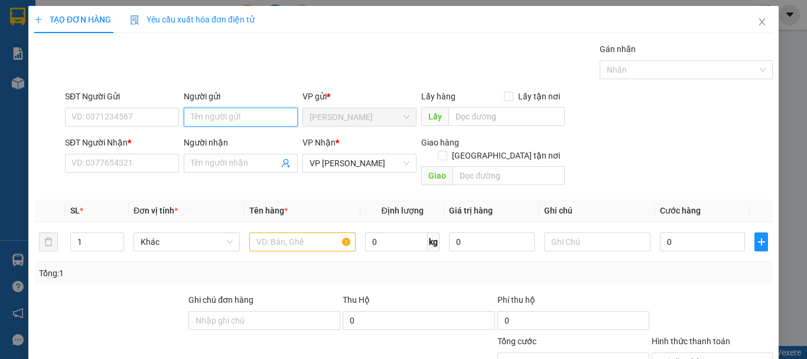
click at [209, 119] on input "Người gửi" at bounding box center [241, 117] width 114 height 19
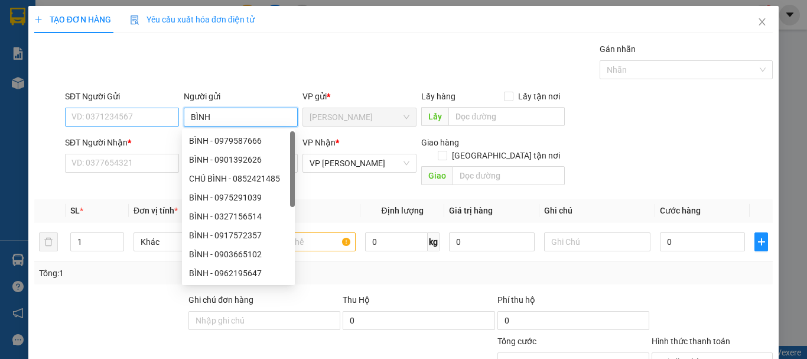
type input "BÌNH"
click at [130, 119] on input "SĐT Người Gửi" at bounding box center [122, 117] width 114 height 19
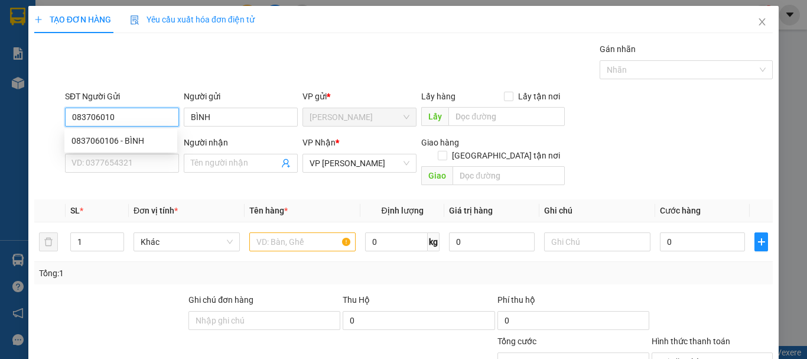
type input "0837060106"
click at [87, 137] on div "0837060106 - BÌNH" at bounding box center [121, 140] width 99 height 13
type input "40.000"
type input "0837060106"
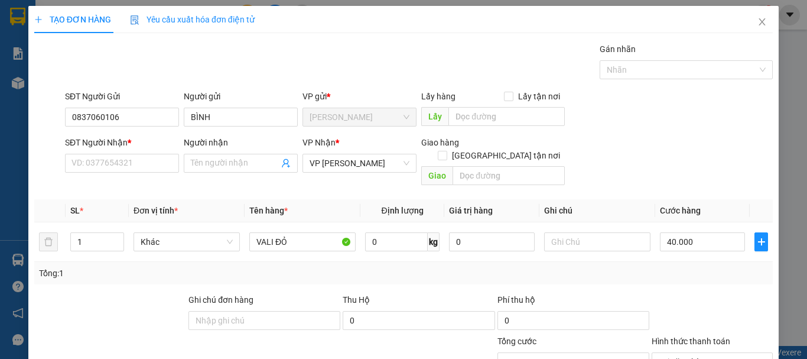
click at [129, 177] on div "SĐT Người Nhận * VD: 0377654321" at bounding box center [122, 156] width 114 height 41
click at [133, 163] on input "SĐT Người Nhận *" at bounding box center [122, 163] width 114 height 19
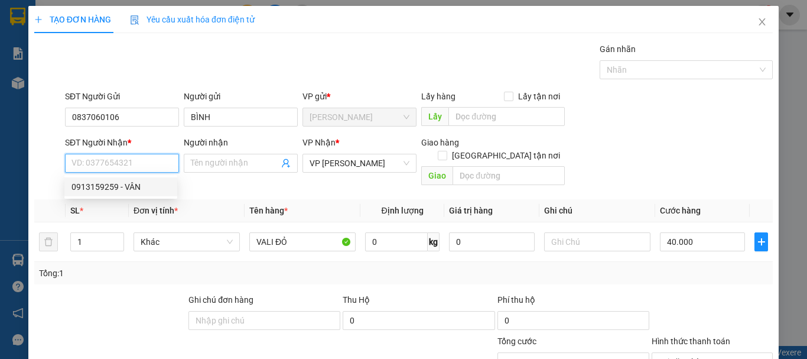
click at [131, 190] on div "0913159259 - VÂN" at bounding box center [121, 186] width 99 height 13
type input "0913159259"
type input "VÂN"
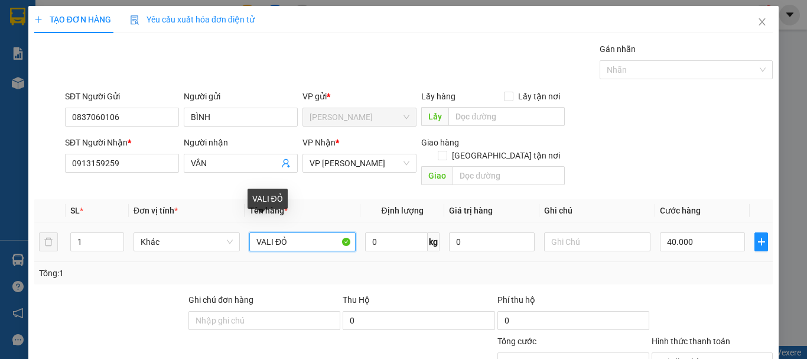
drag, startPoint x: 302, startPoint y: 233, endPoint x: 231, endPoint y: 245, distance: 71.9
click at [231, 245] on tr "1 Khác VALI ĐỎ 0 kg 0 40.000" at bounding box center [403, 242] width 739 height 40
type input "GIỎ GIẤY TRẮNG"
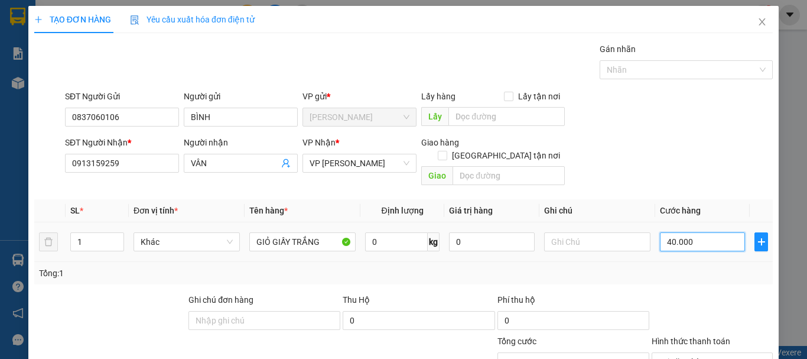
click at [700, 232] on input "40.000" at bounding box center [702, 241] width 85 height 19
type input "0"
type input "2"
type input "02"
type input "20"
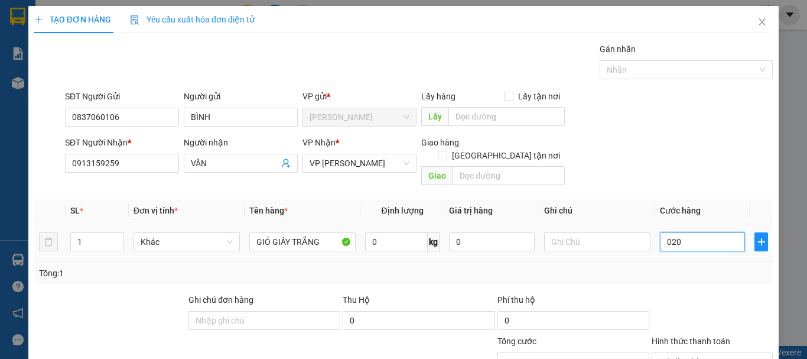
type input "0.200"
type input "2.000"
type input "02.000"
type input "20.000"
drag, startPoint x: 700, startPoint y: 225, endPoint x: 630, endPoint y: 251, distance: 75.0
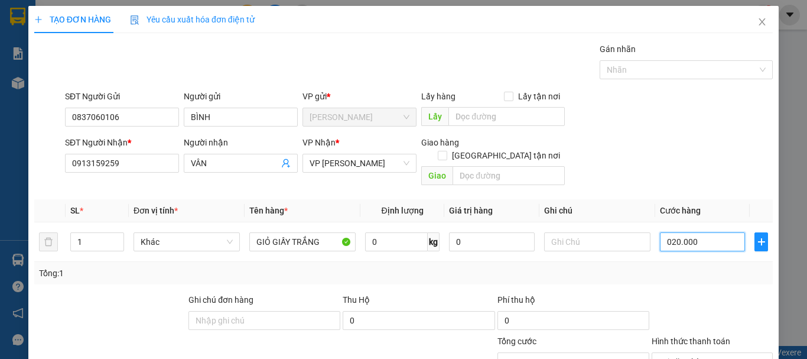
click at [630, 251] on div "SL * Đơn vị tính * Tên hàng * Định lượng Giá trị hàng Ghi chú Cước hàng 1 Khác …" at bounding box center [403, 241] width 739 height 85
type input "2"
type input "20"
type input "200"
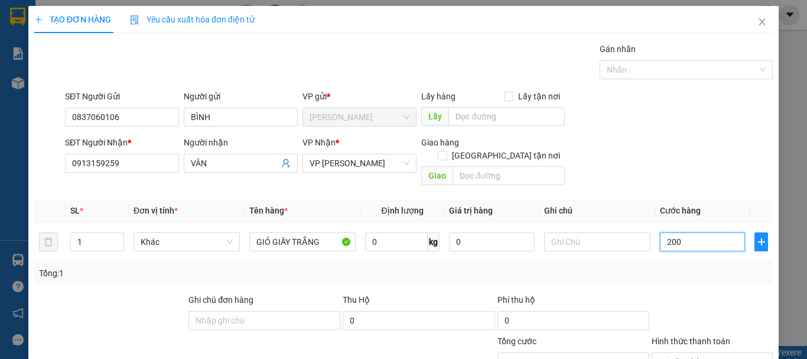
type input "2.000"
type input "20.000"
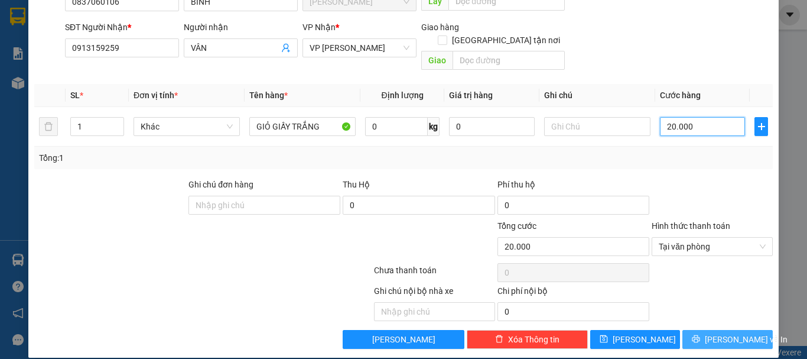
type input "20.000"
click at [728, 333] on span "[PERSON_NAME] và In" at bounding box center [746, 339] width 83 height 13
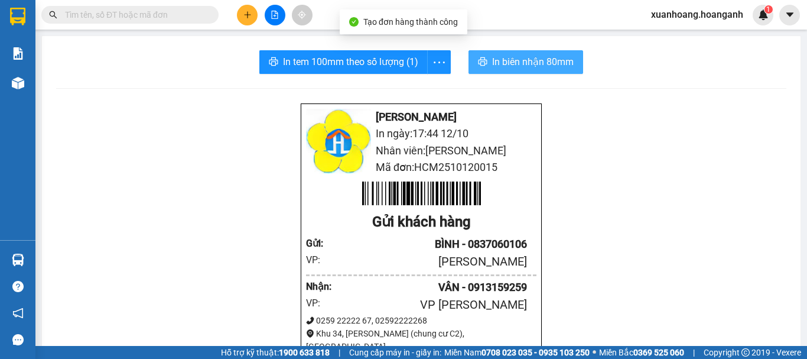
click at [537, 70] on button "In biên nhận 80mm" at bounding box center [526, 62] width 115 height 24
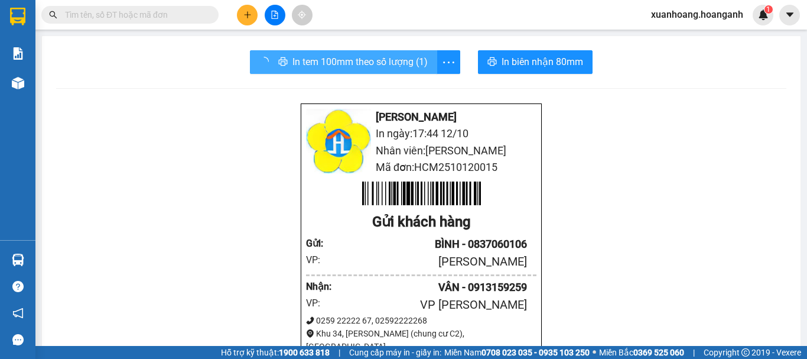
click at [348, 67] on span "In tem 100mm theo số lượng (1)" at bounding box center [360, 61] width 135 height 15
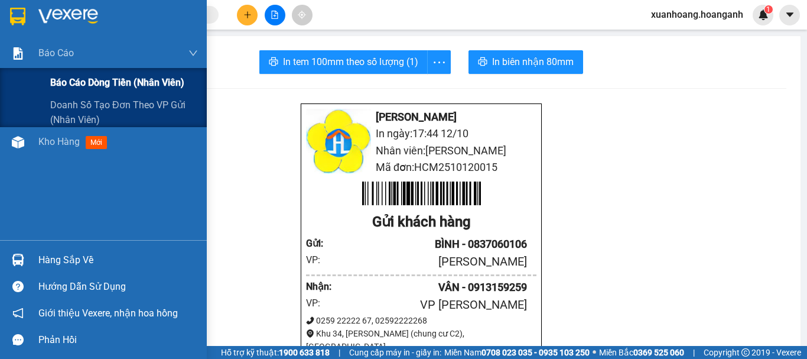
click at [52, 78] on span "Báo cáo dòng tiền (nhân viên)" at bounding box center [117, 82] width 134 height 15
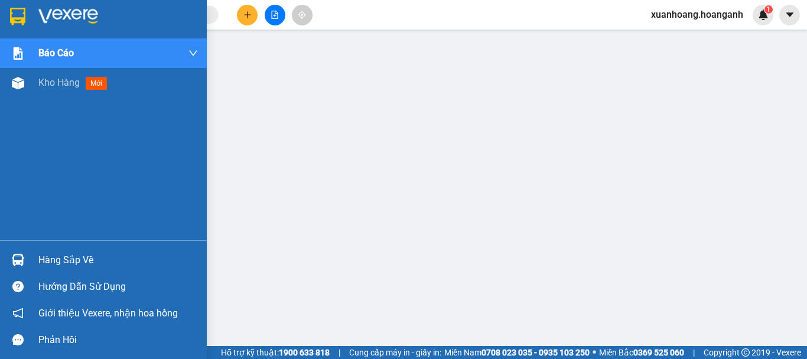
click at [20, 7] on div at bounding box center [18, 16] width 21 height 21
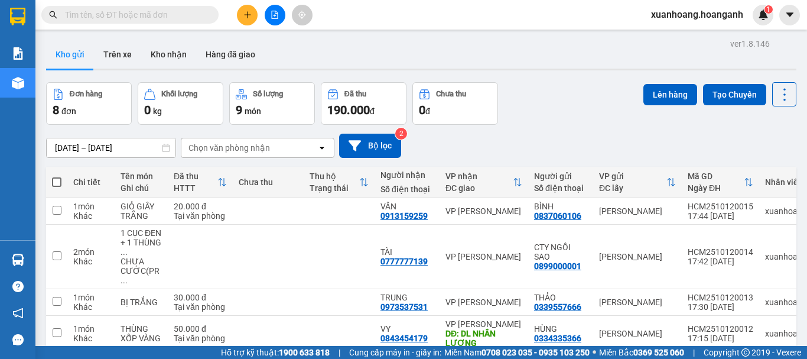
click at [124, 14] on input "text" at bounding box center [134, 14] width 139 height 13
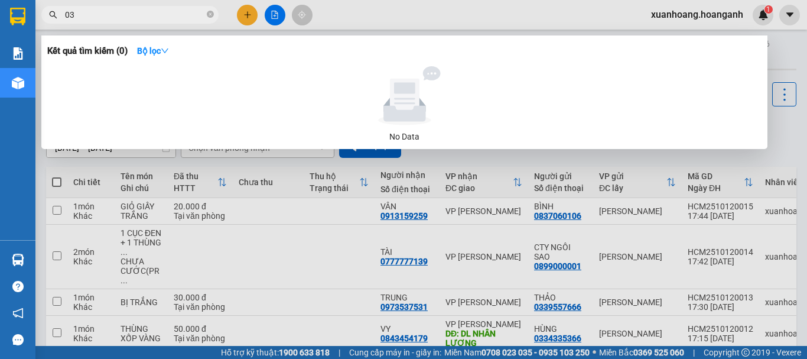
type input "0"
